Goal: Complete application form

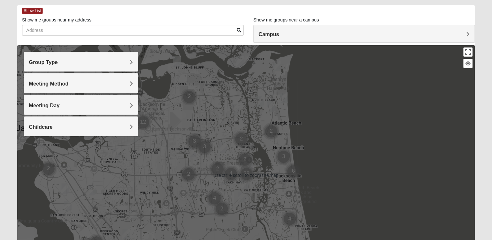
scroll to position [32, 0]
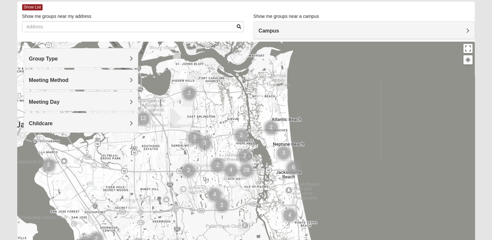
click at [66, 101] on h4 "Meeting Day" at bounding box center [81, 102] width 104 height 6
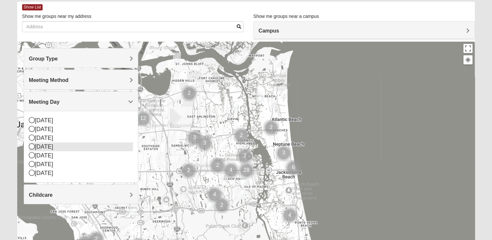
click at [30, 144] on icon at bounding box center [32, 146] width 6 height 6
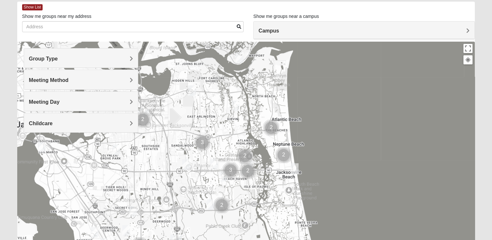
drag, startPoint x: 42, startPoint y: 100, endPoint x: 40, endPoint y: 112, distance: 12.2
click at [42, 100] on span "Meeting Day" at bounding box center [44, 102] width 31 height 6
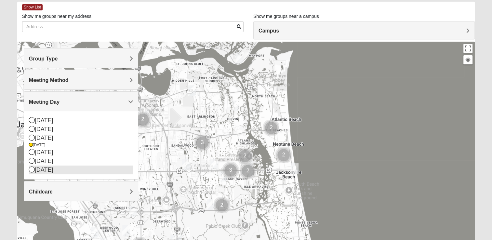
click at [32, 169] on icon at bounding box center [32, 169] width 6 height 6
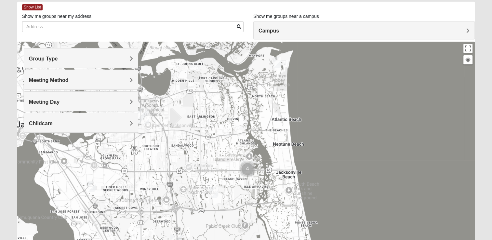
click at [42, 102] on span "Meeting Day" at bounding box center [44, 102] width 31 height 6
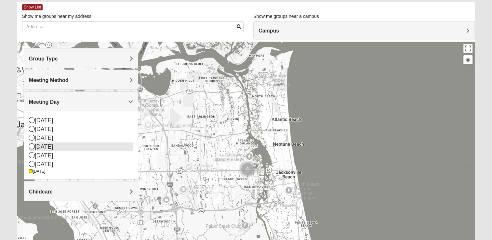
click at [30, 147] on icon at bounding box center [32, 146] width 6 height 6
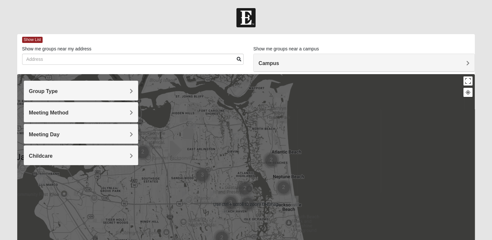
scroll to position [0, 0]
click at [282, 55] on div "Campus" at bounding box center [363, 63] width 221 height 18
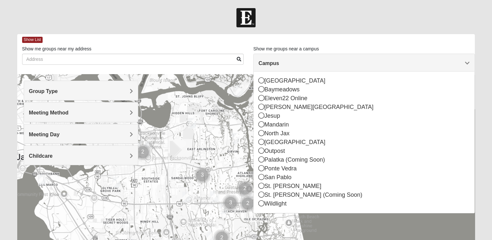
click at [322, 220] on div at bounding box center [245, 204] width 457 height 260
click at [479, 70] on form "Log In Find A Group Error Show List Loading Groups" at bounding box center [246, 183] width 492 height 350
click at [95, 90] on h4 "Group Type" at bounding box center [81, 91] width 104 height 6
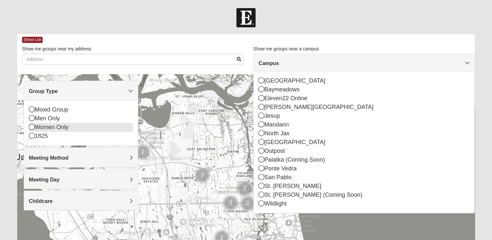
click at [31, 130] on icon at bounding box center [32, 127] width 6 height 6
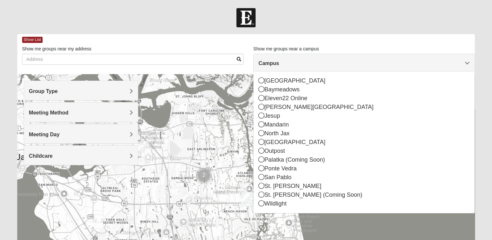
click at [279, 61] on span "Campus" at bounding box center [268, 63] width 20 height 6
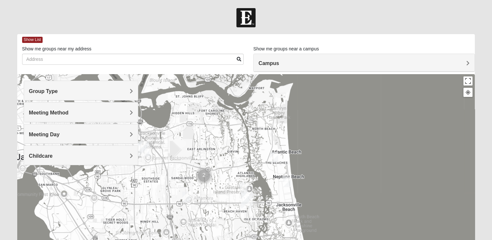
click at [289, 182] on img "Womens Pfingston 32250" at bounding box center [286, 182] width 13 height 16
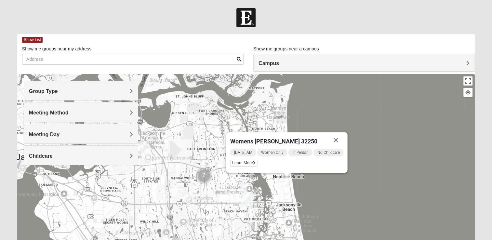
click at [246, 197] on img "San Pablo" at bounding box center [246, 200] width 17 height 21
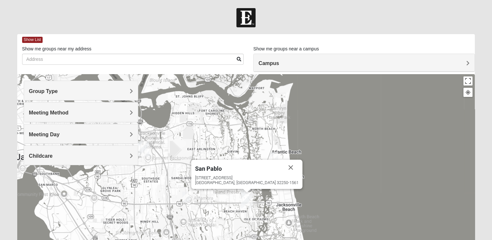
click at [199, 179] on img "Cluster of 2 groups" at bounding box center [203, 175] width 21 height 21
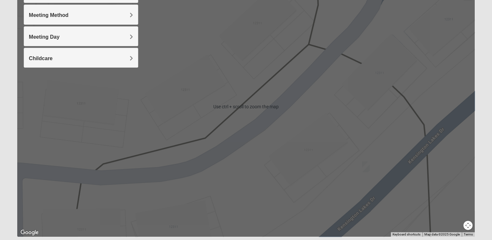
scroll to position [118, 0]
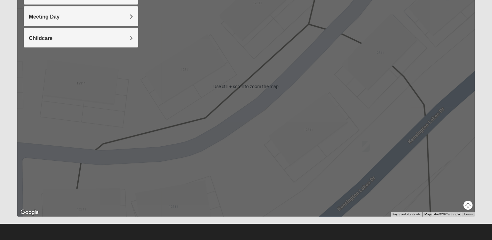
click at [361, 153] on img "Womens Vail 32246" at bounding box center [365, 146] width 13 height 16
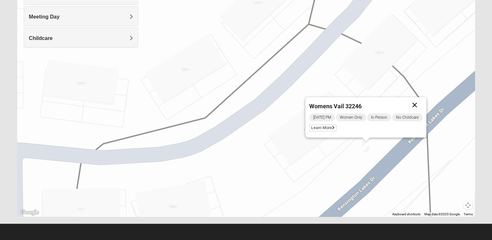
click at [420, 103] on button "Close" at bounding box center [415, 105] width 16 height 16
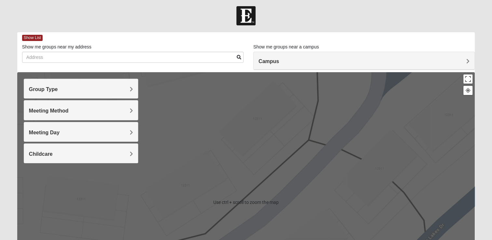
scroll to position [0, 0]
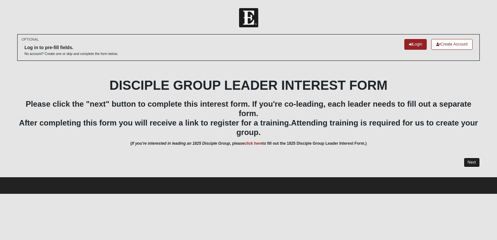
click at [467, 163] on link "Next" at bounding box center [471, 162] width 16 height 9
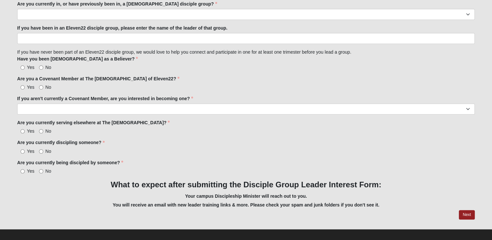
scroll to position [589, 0]
